Goal: Task Accomplishment & Management: Manage account settings

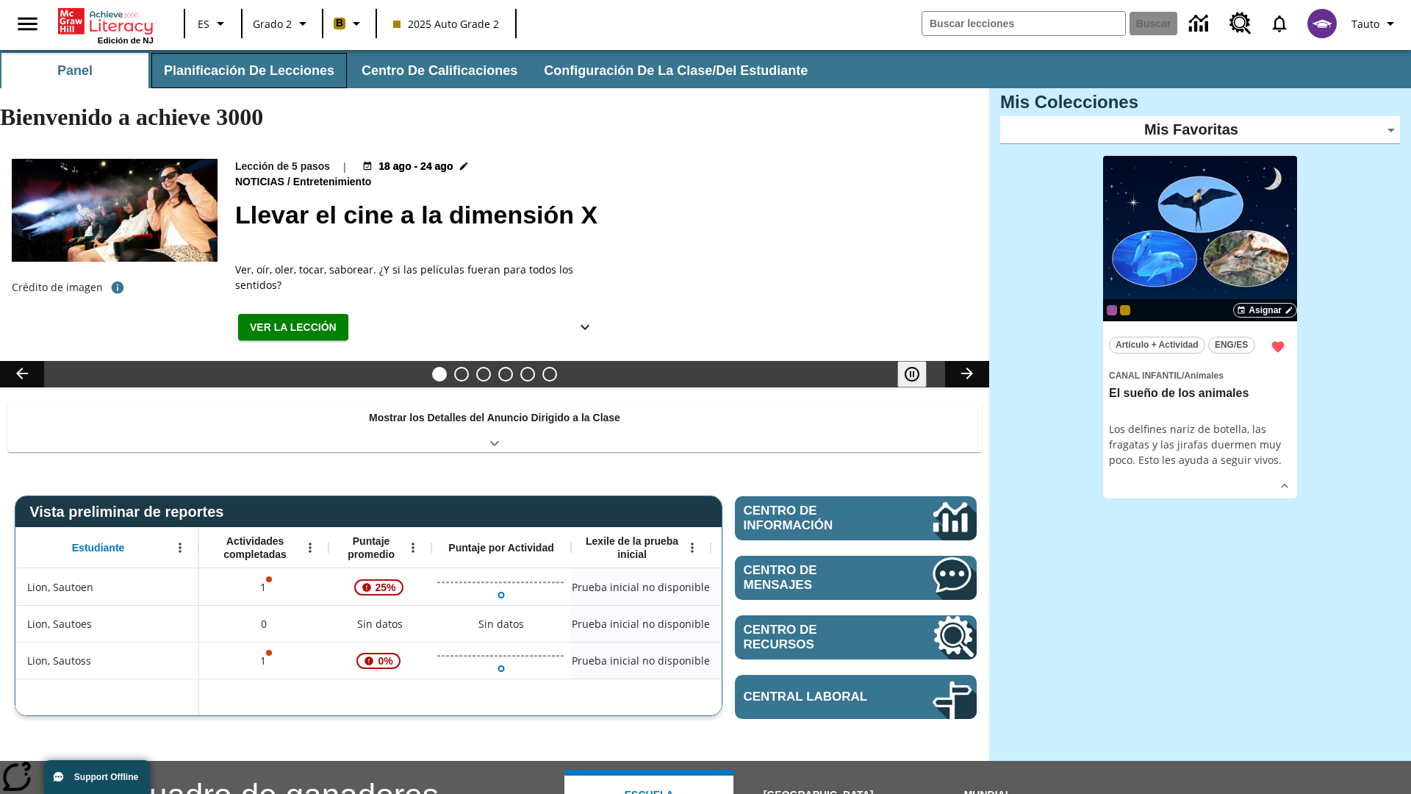
click at [246, 71] on button "Planificación de lecciones" at bounding box center [249, 70] width 196 height 35
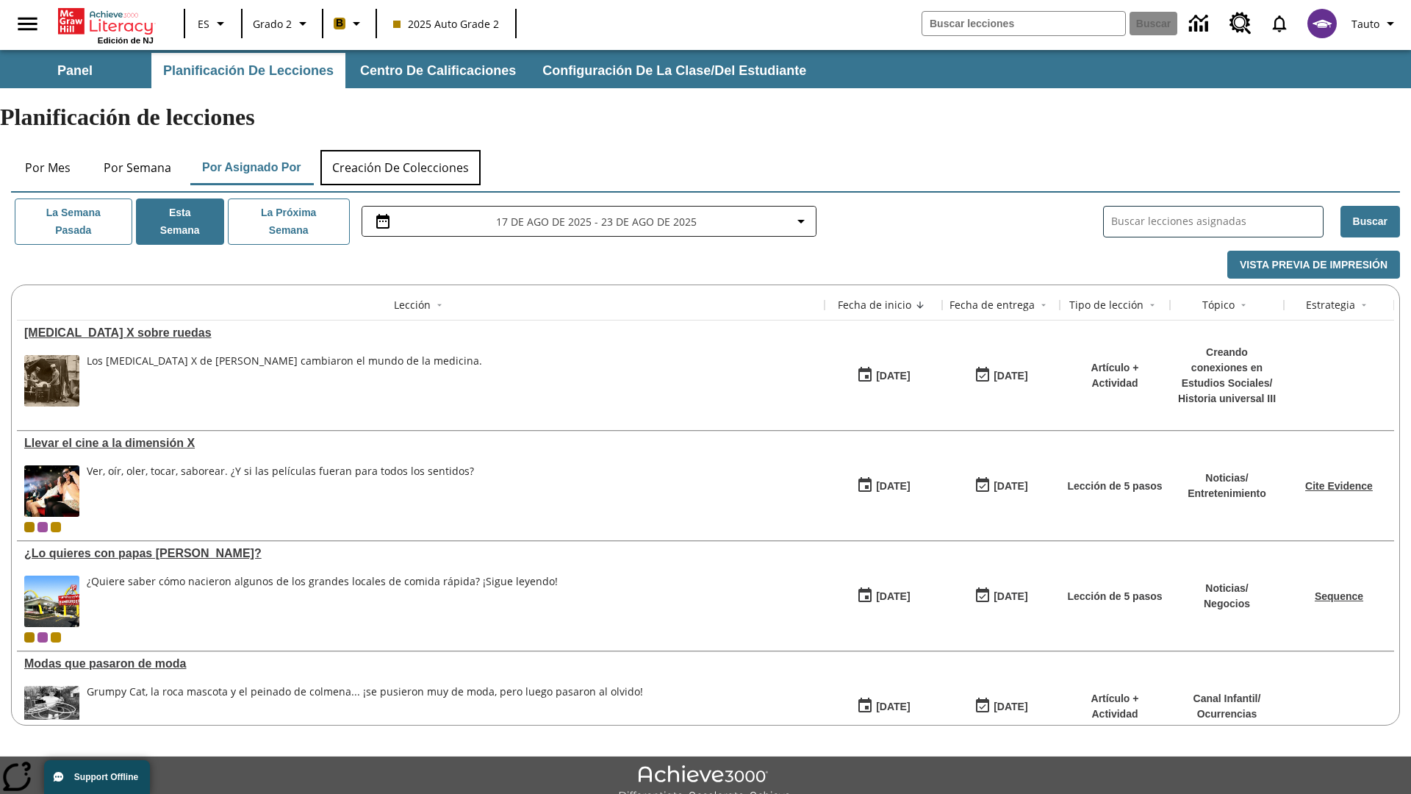
click at [401, 150] on button "Creación de colecciones" at bounding box center [400, 167] width 160 height 35
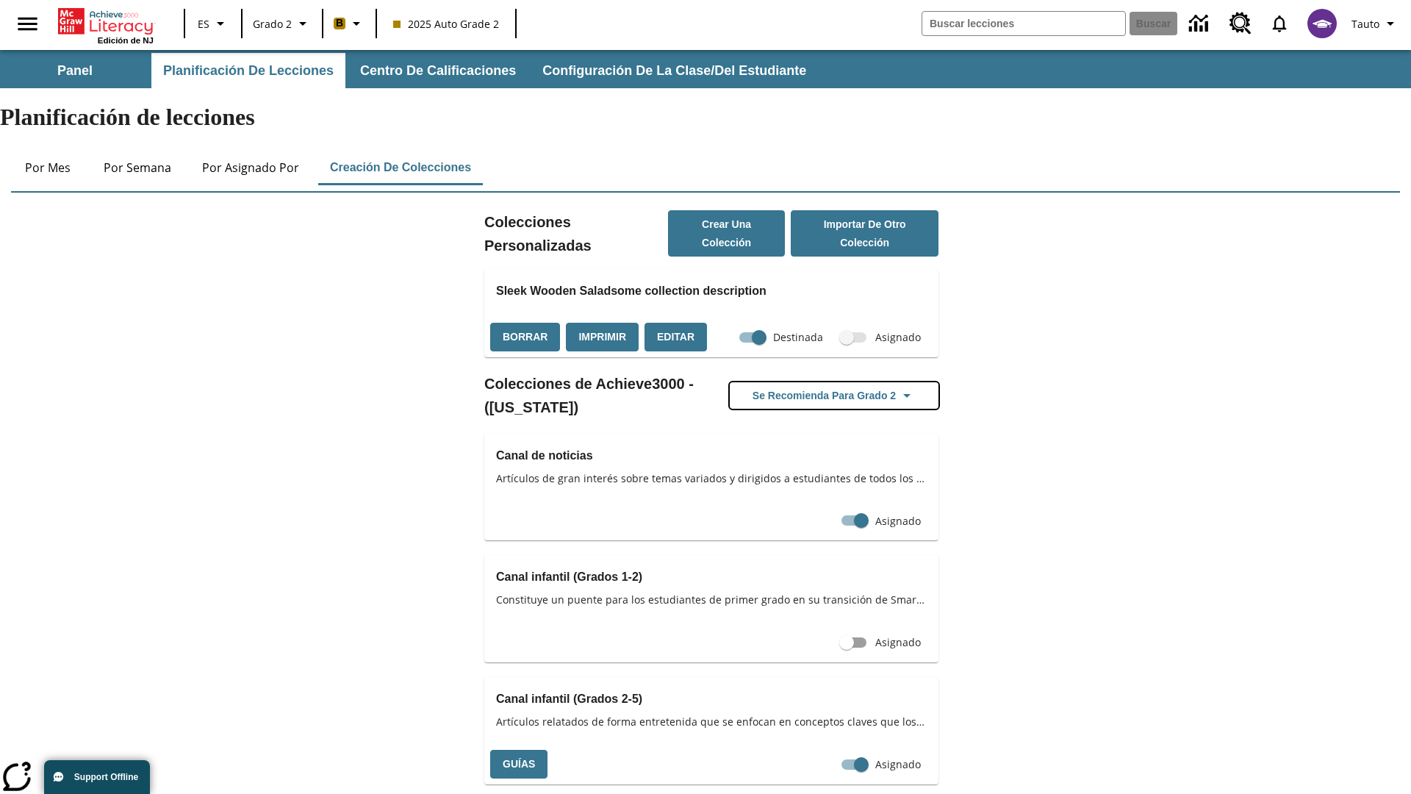
click at [834, 382] on button "Se recomienda para Grado 2" at bounding box center [834, 395] width 209 height 27
click at [854, 750] on input "Asignado" at bounding box center [843, 764] width 84 height 28
checkbox input "false"
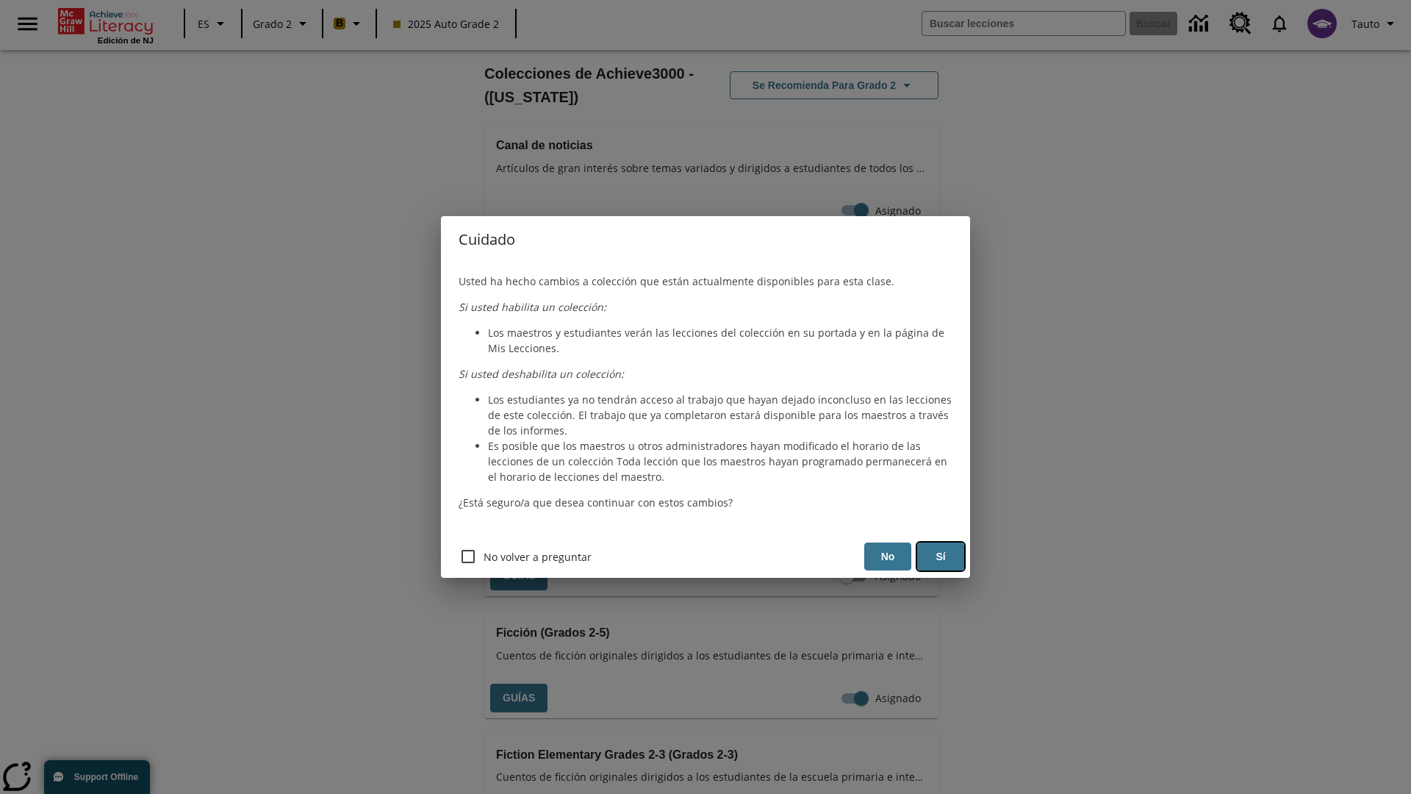
click at [941, 556] on button "Sí" at bounding box center [940, 556] width 47 height 29
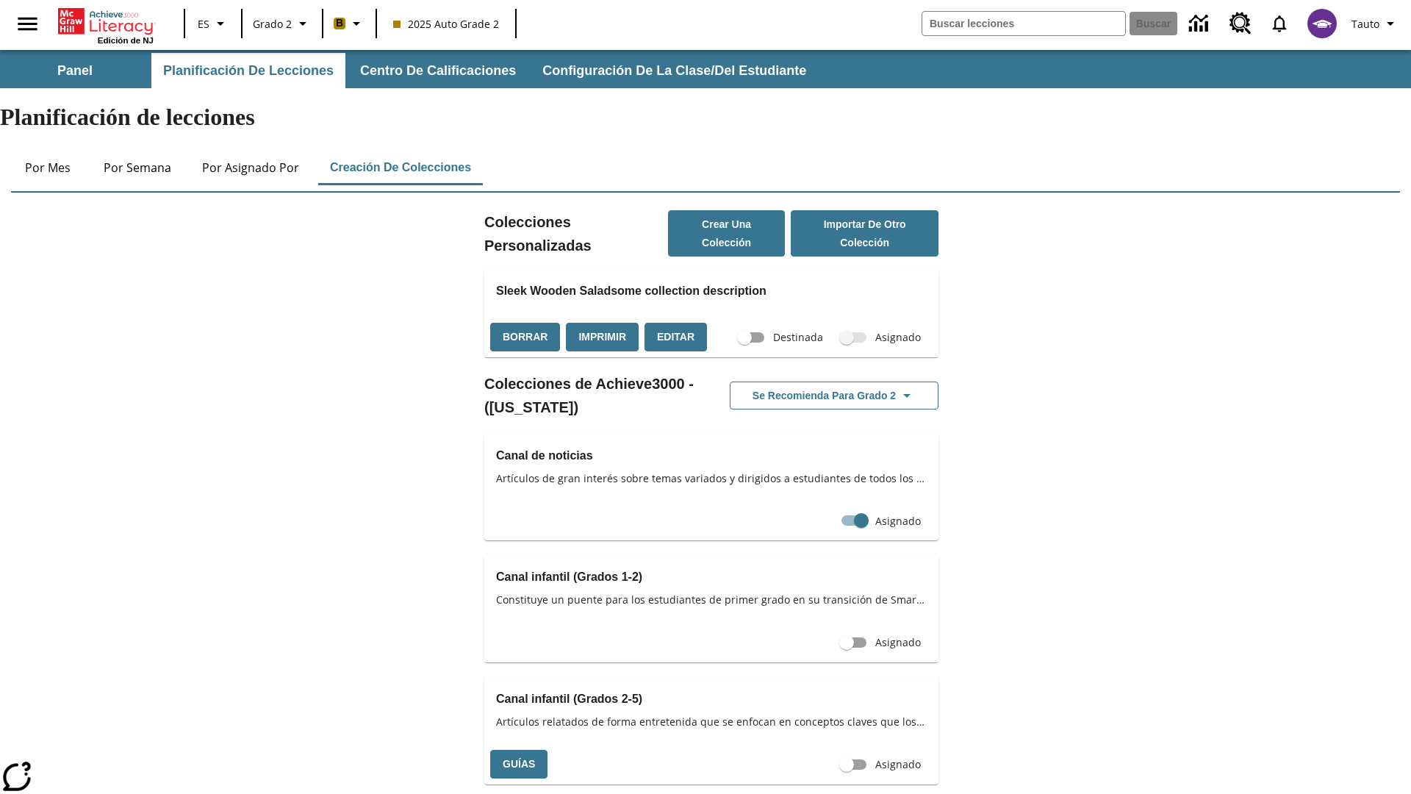
click at [847, 750] on input "Asignado" at bounding box center [847, 764] width 84 height 28
checkbox input "true"
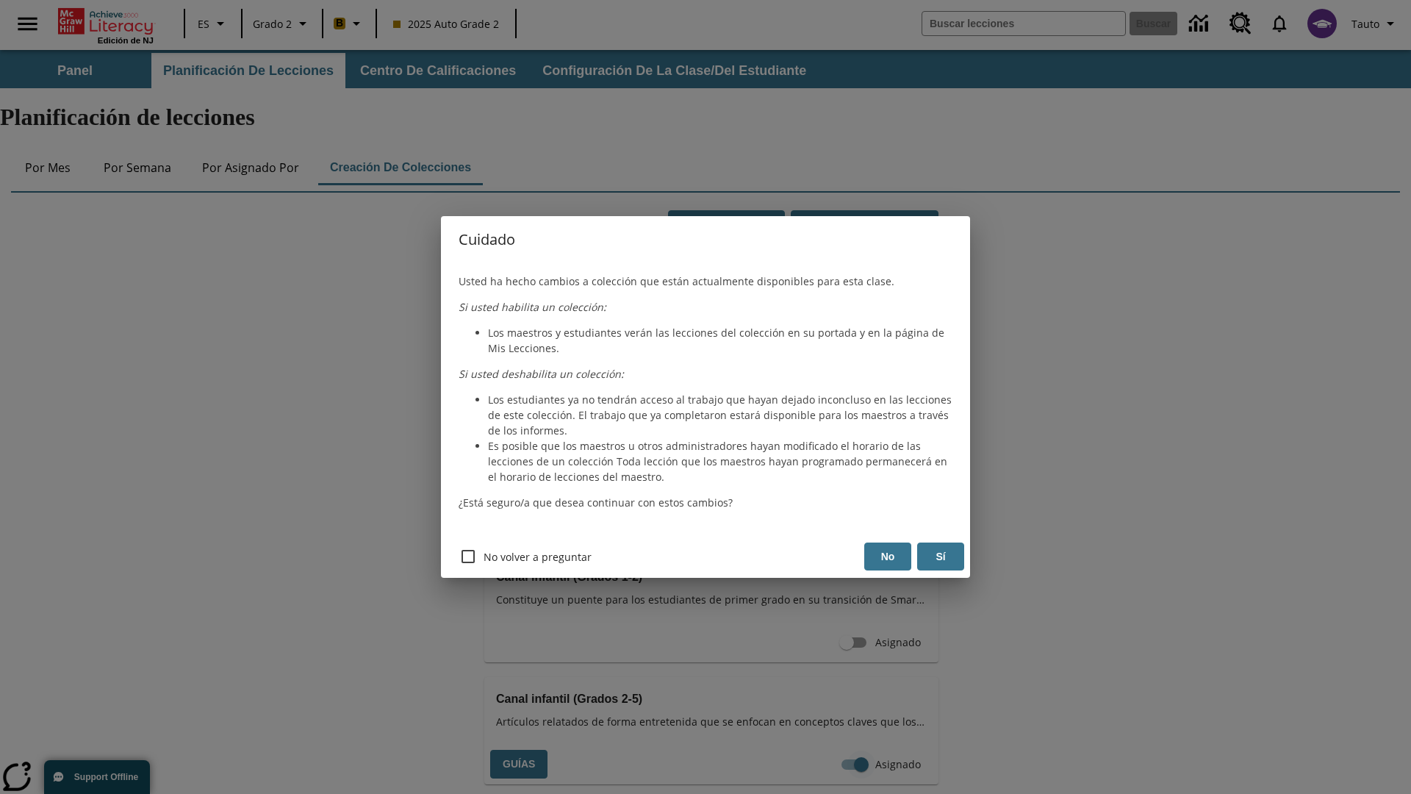
scroll to position [310, 0]
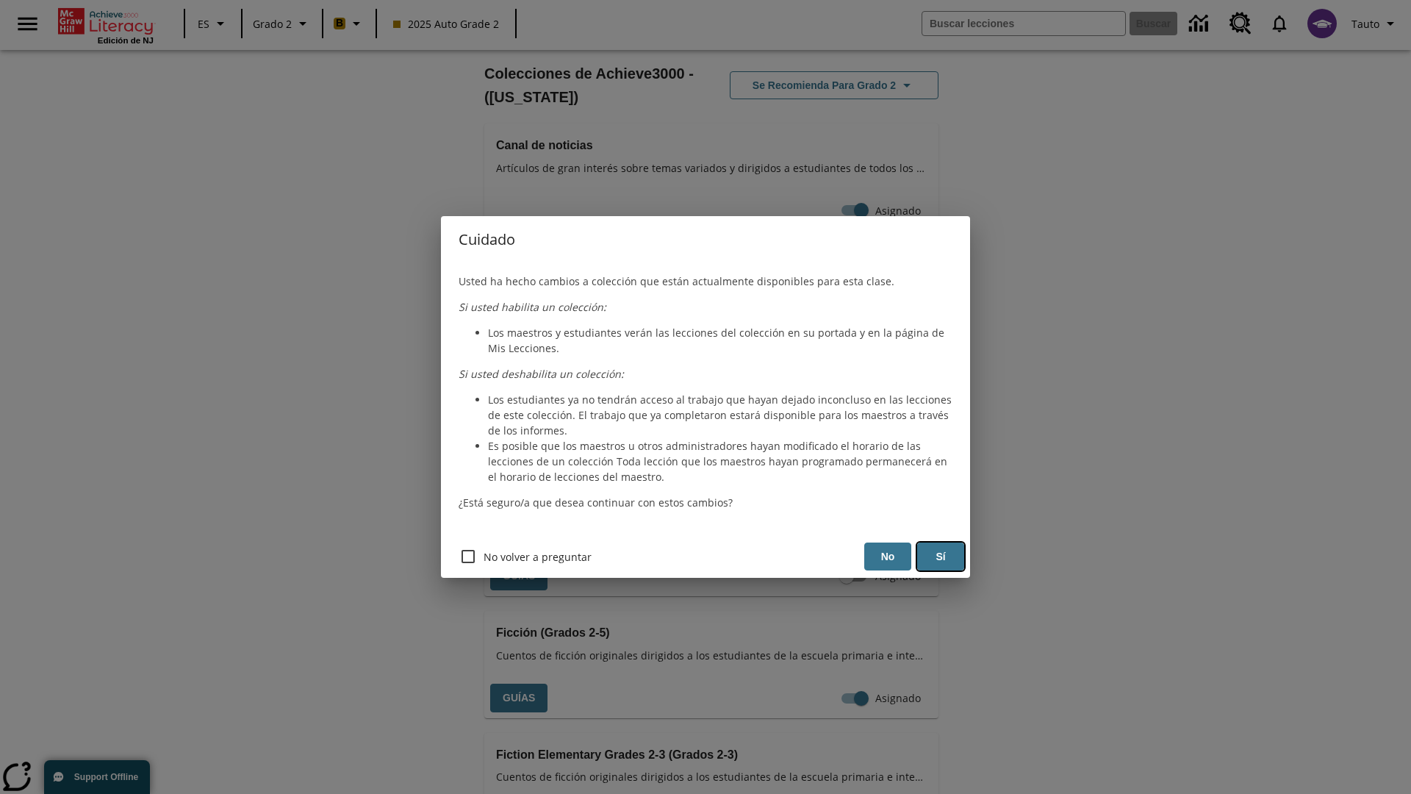
click at [941, 556] on button "Sí" at bounding box center [940, 556] width 47 height 29
